Goal: Task Accomplishment & Management: Manage account settings

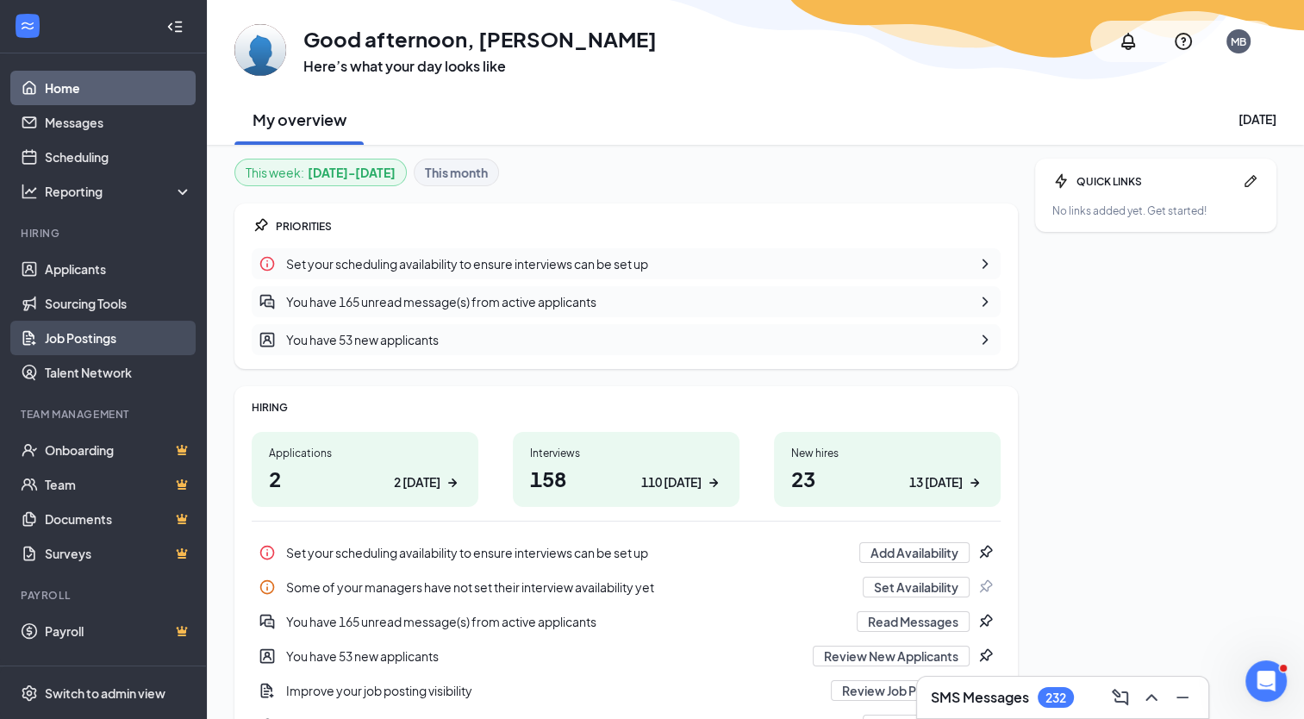
click at [72, 334] on link "Job Postings" at bounding box center [118, 338] width 147 height 34
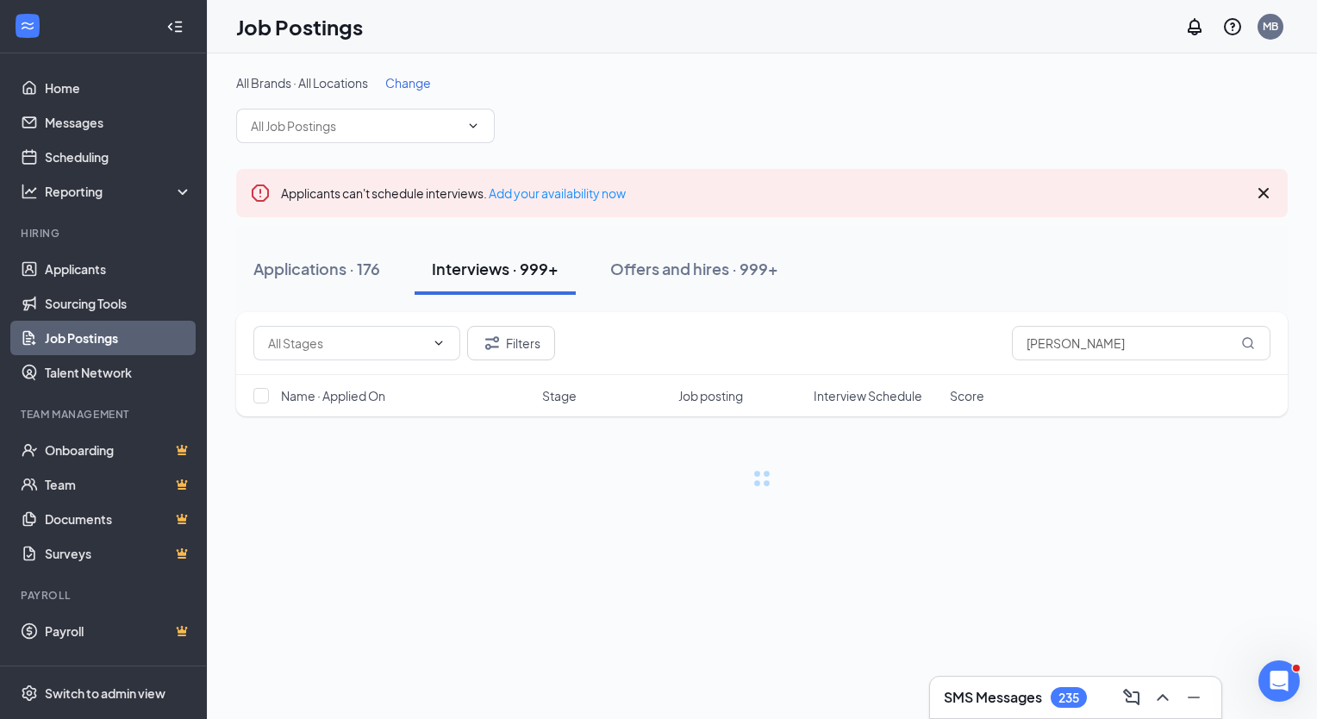
click at [404, 78] on span "Change" at bounding box center [408, 83] width 46 height 16
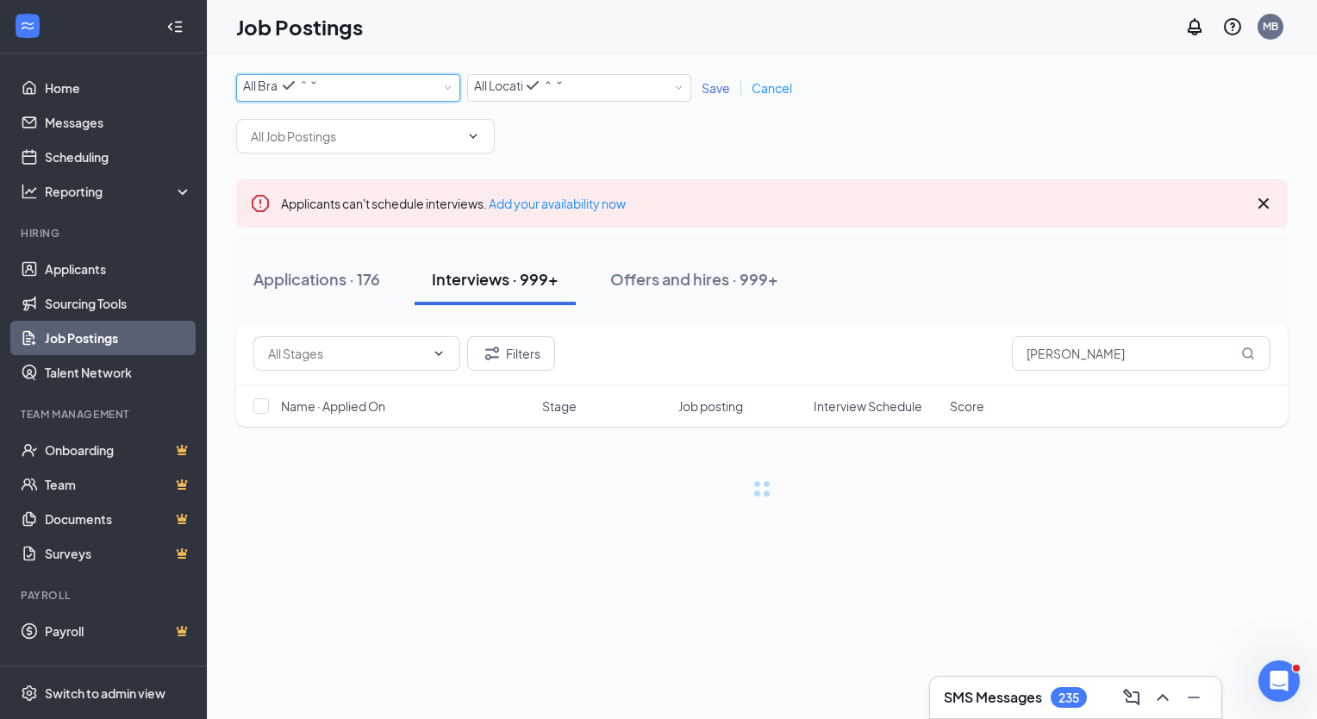
click at [372, 78] on div "All Brands All Brands" at bounding box center [348, 88] width 210 height 26
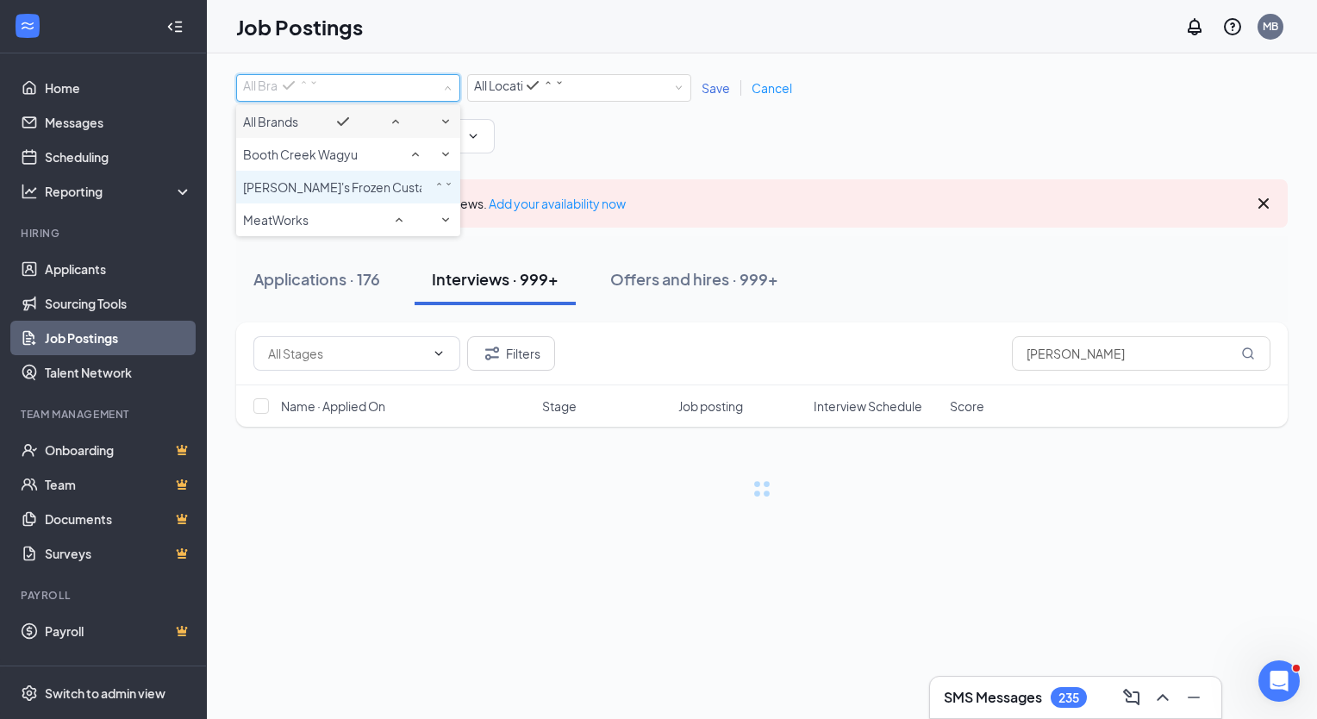
click at [338, 179] on span "[PERSON_NAME]'s Frozen Custard & Steakburgers" at bounding box center [385, 187] width 285 height 16
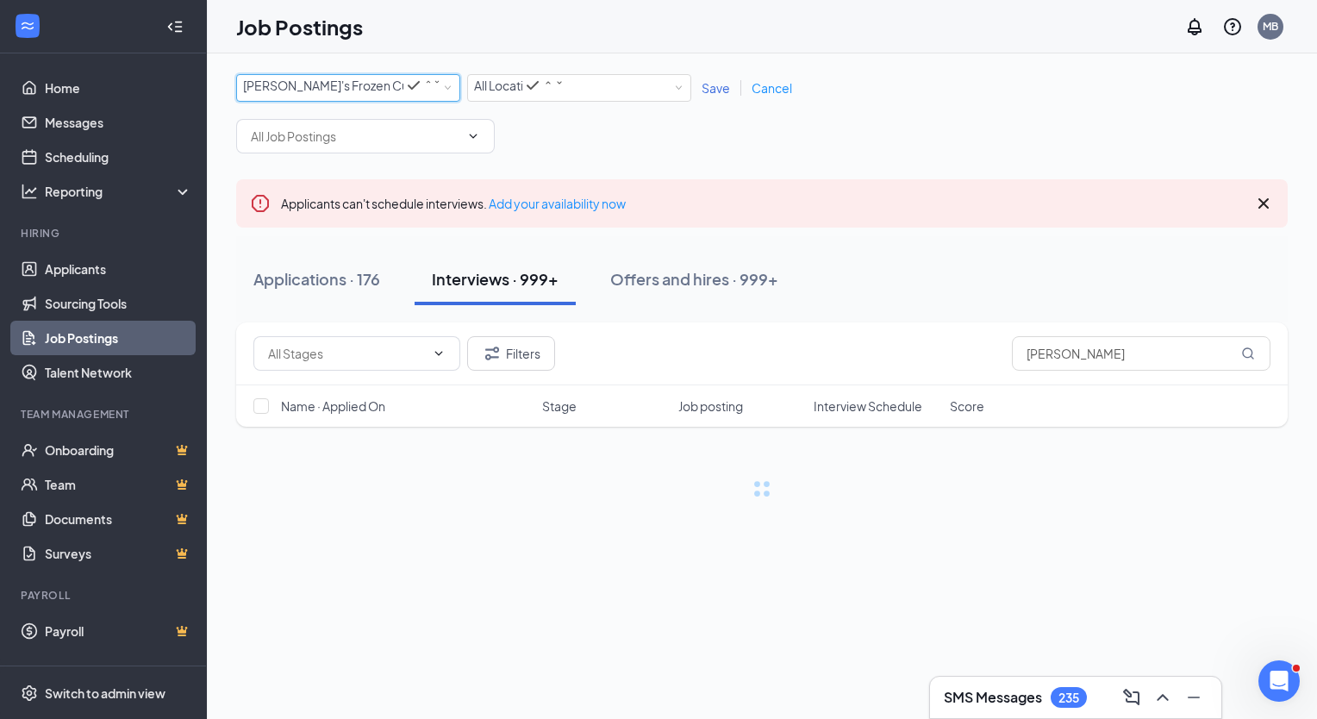
click at [384, 81] on span "[PERSON_NAME]'s Frozen Custard & Steakburgers" at bounding box center [385, 86] width 285 height 16
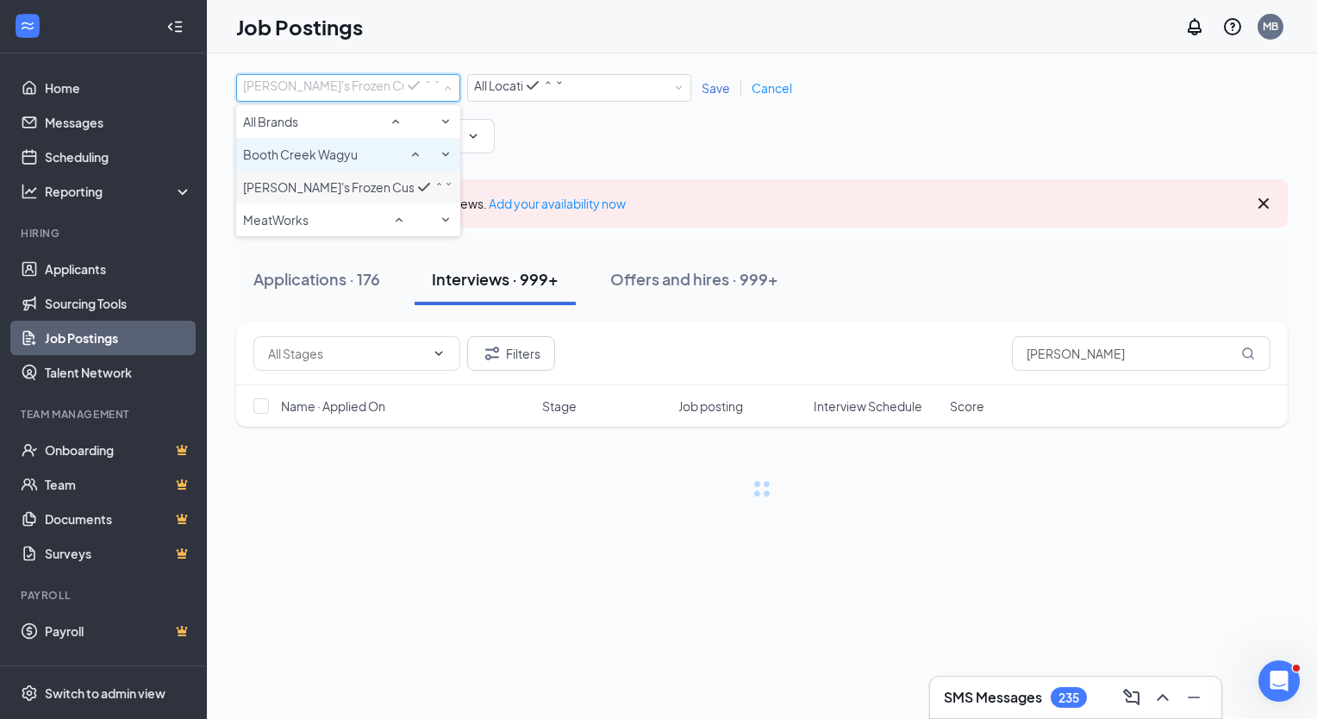
click at [327, 159] on span "Booth Creek Wagyu" at bounding box center [300, 155] width 115 height 16
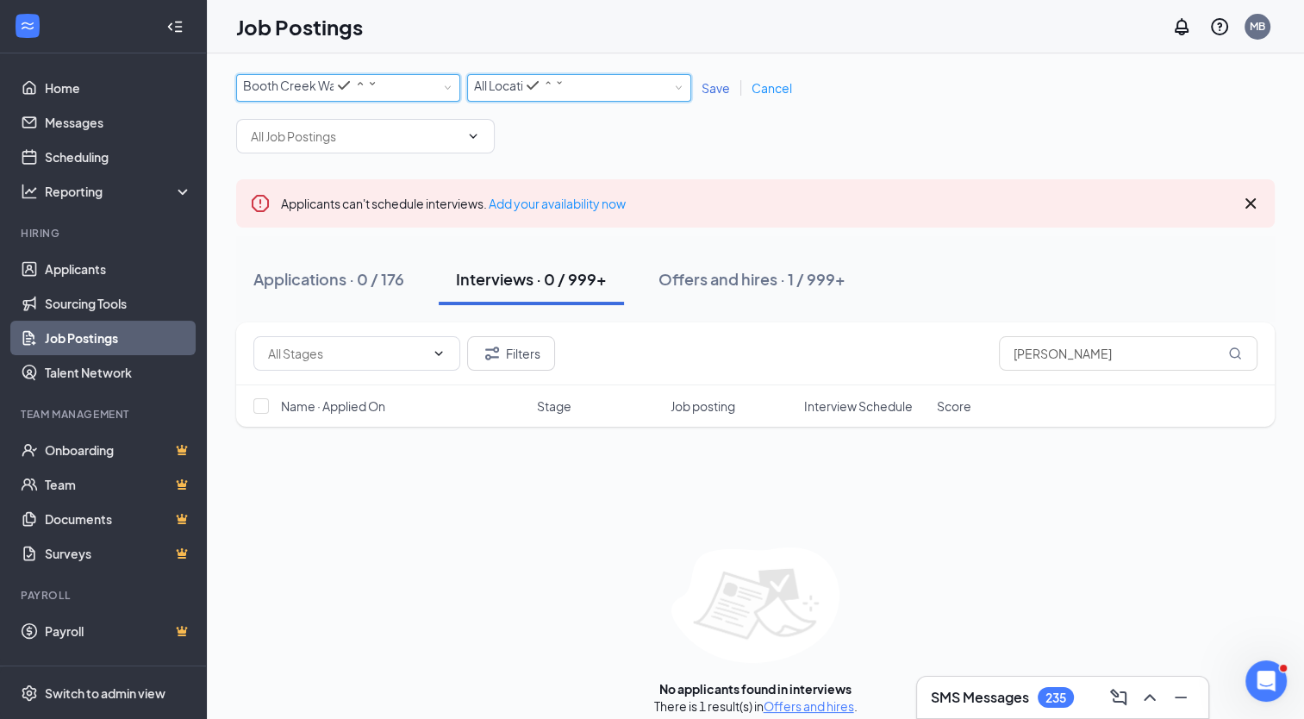
click at [600, 78] on div "All Locations All Locations" at bounding box center [579, 88] width 210 height 26
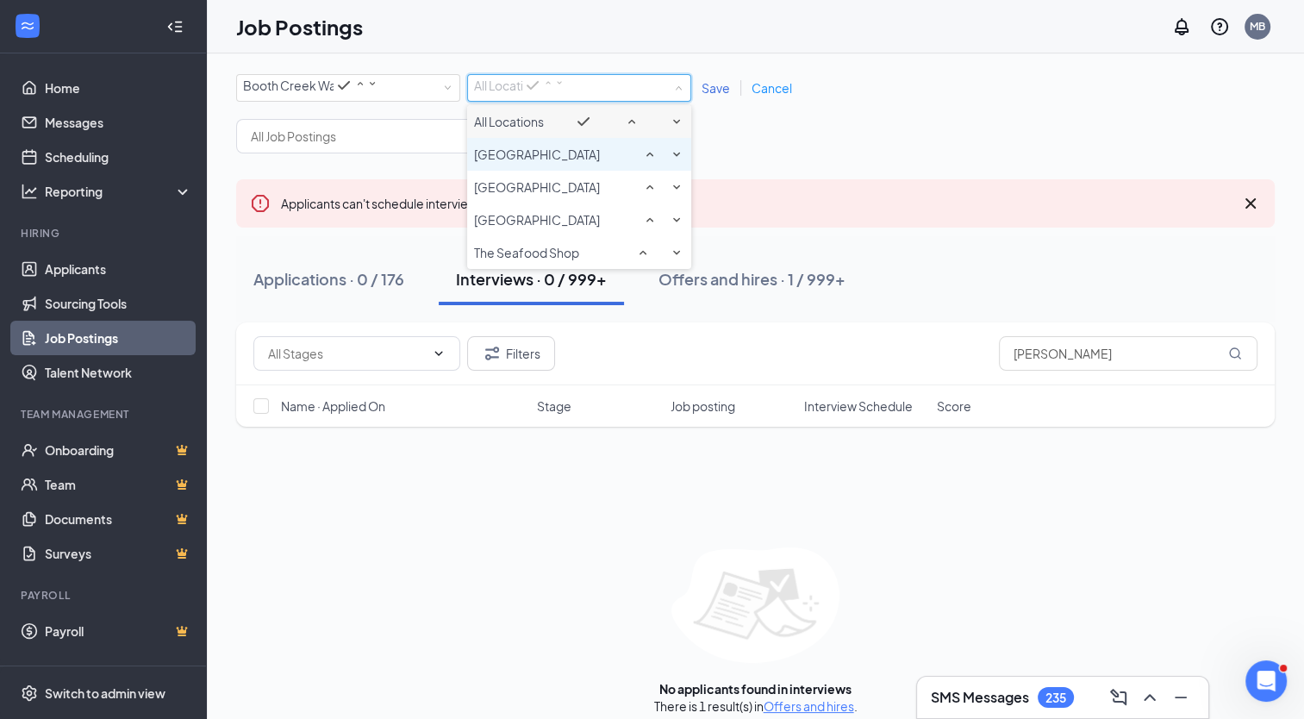
click at [524, 156] on span "[GEOGRAPHIC_DATA]" at bounding box center [537, 155] width 126 height 16
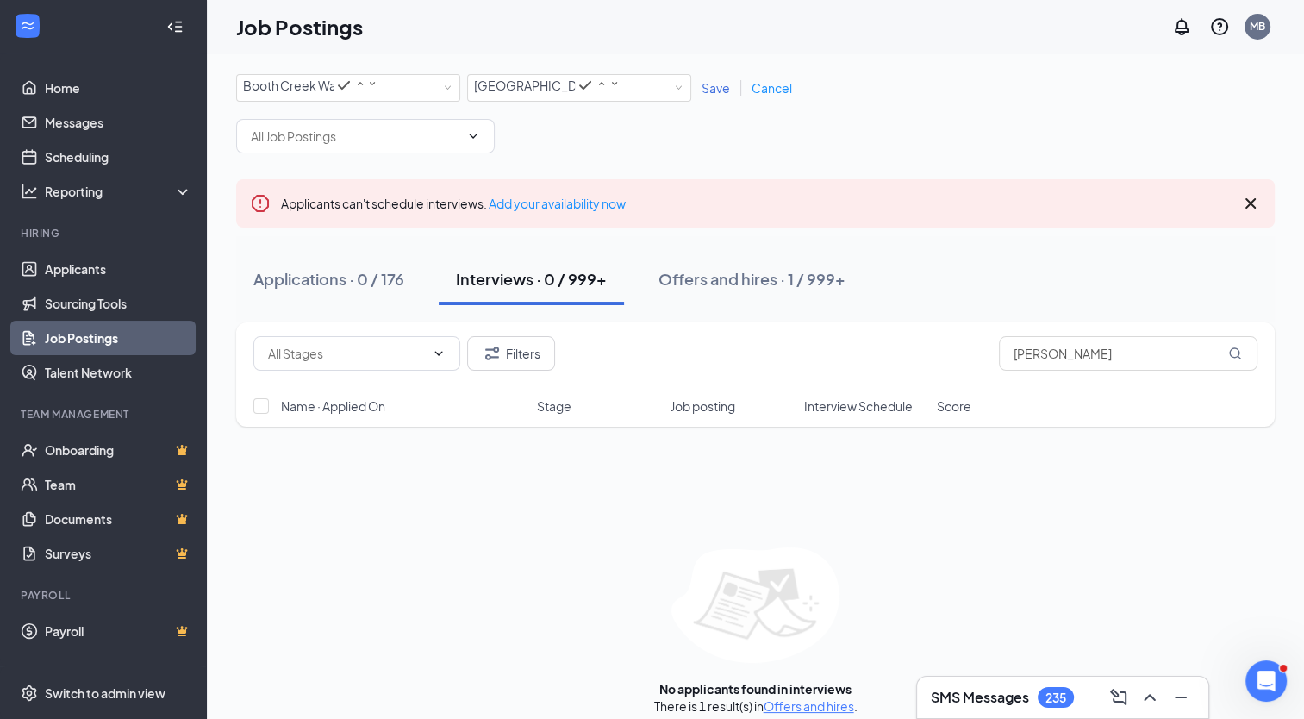
click at [712, 87] on span "Save" at bounding box center [716, 88] width 28 height 16
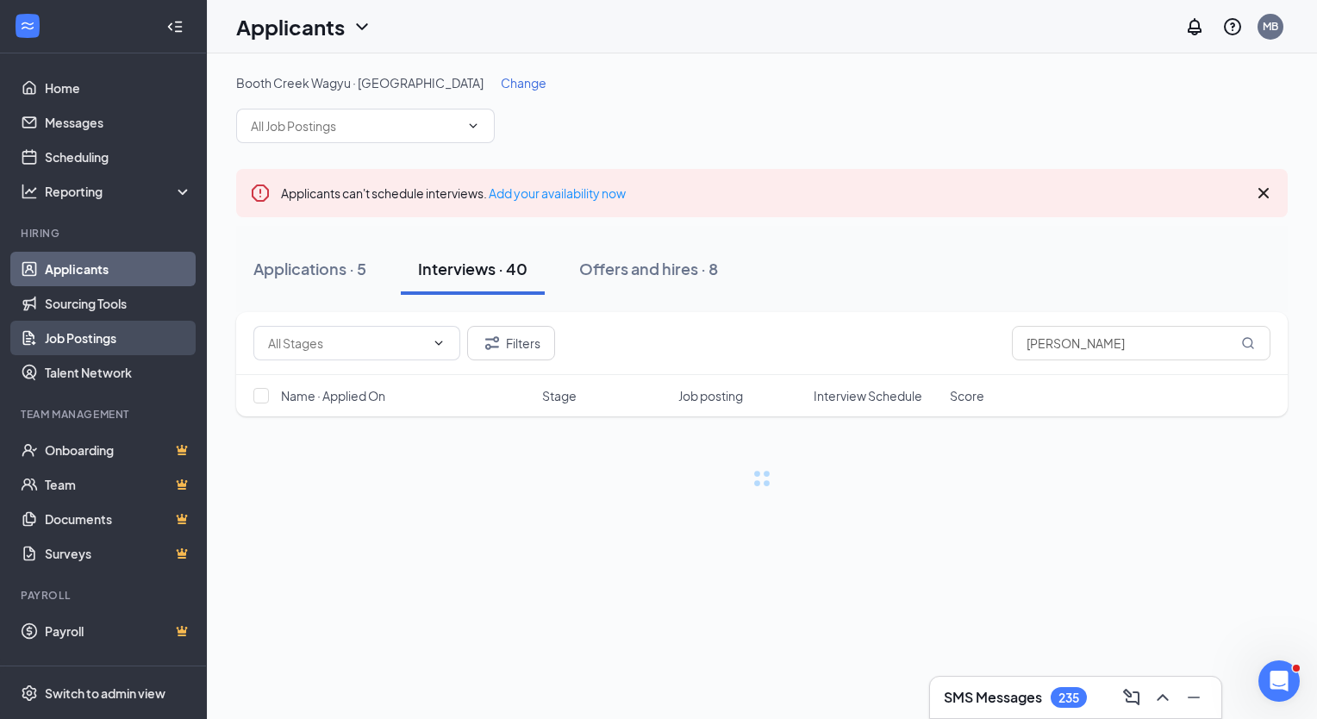
click at [62, 346] on link "Job Postings" at bounding box center [118, 338] width 147 height 34
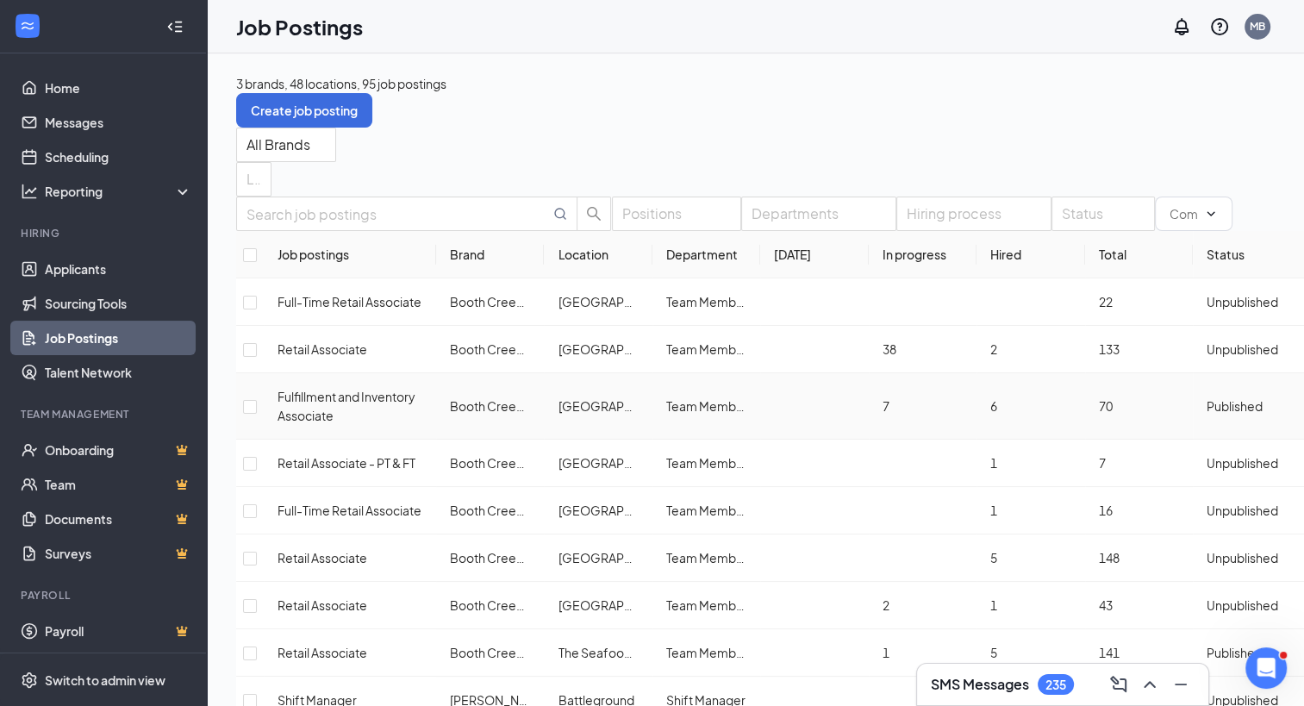
click at [1231, 414] on span "Published" at bounding box center [1235, 406] width 56 height 16
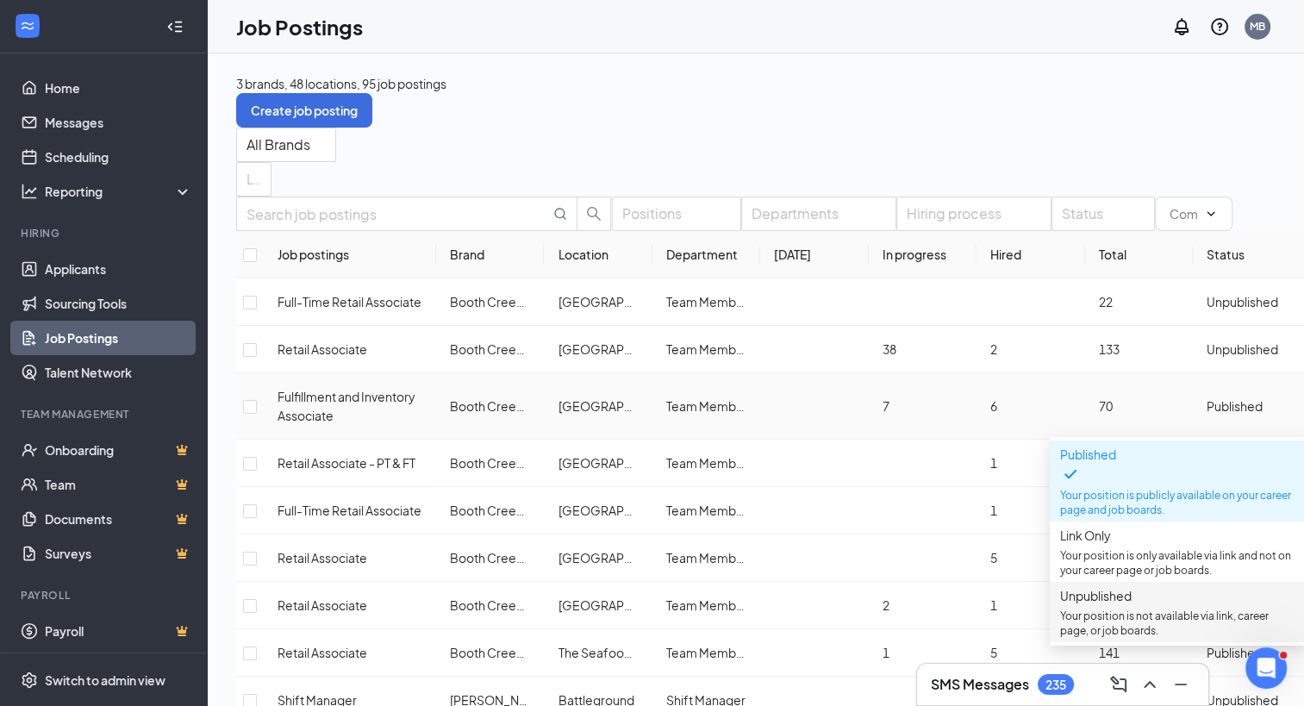
click at [1121, 603] on span "Unpublished Your position is not available via link, career page, or job boards." at bounding box center [1179, 612] width 238 height 52
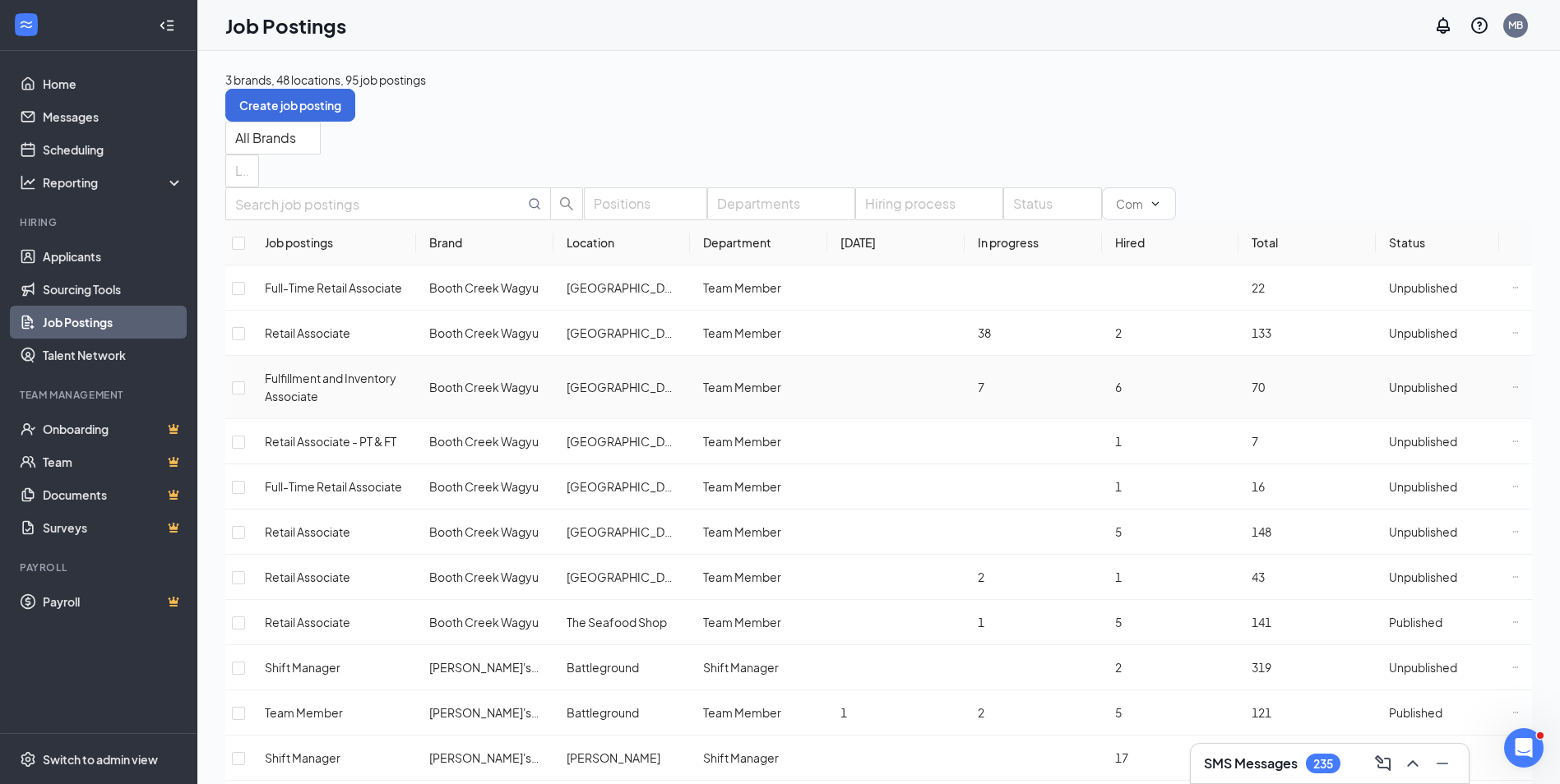
click at [786, 383] on td "Team Member" at bounding box center [759, 387] width 137 height 63
